Goal: Task Accomplishment & Management: Manage account settings

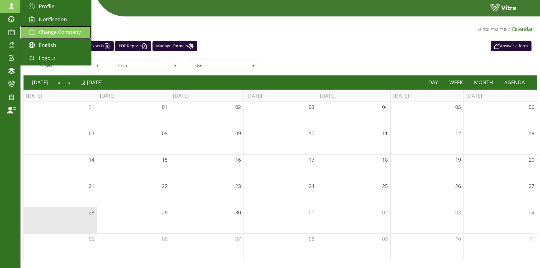
click at [44, 36] on link "Change Company" at bounding box center [55, 32] width 71 height 13
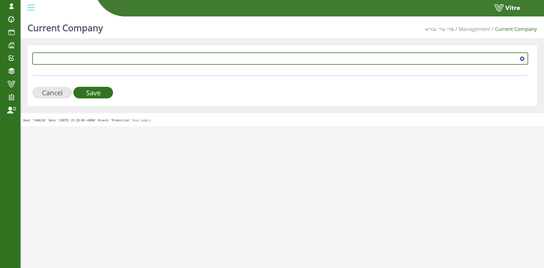
click at [66, 53] on span at bounding box center [280, 58] width 494 height 11
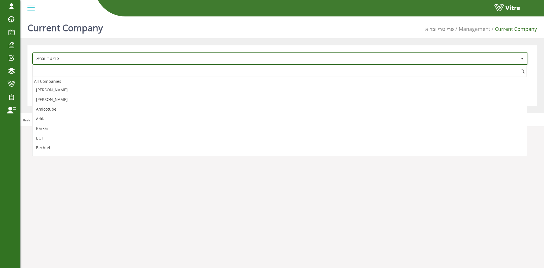
scroll to position [1019, 0]
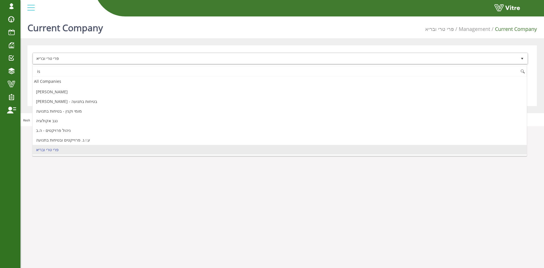
type input "i"
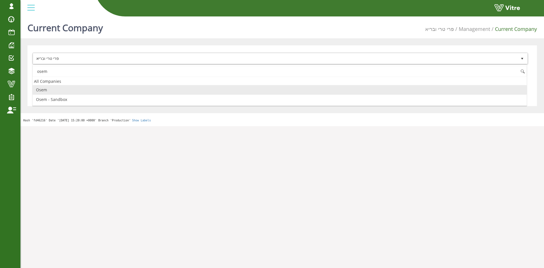
click at [85, 89] on li "Osem" at bounding box center [280, 90] width 494 height 10
type input "osem"
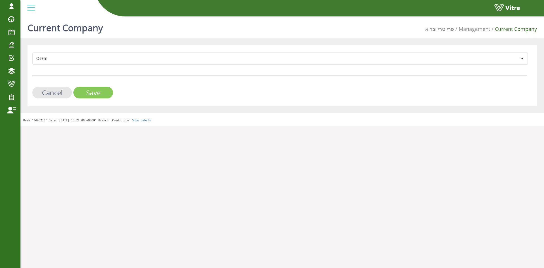
click at [104, 88] on input "Save" at bounding box center [93, 93] width 40 height 12
